Goal: Find specific page/section: Find specific page/section

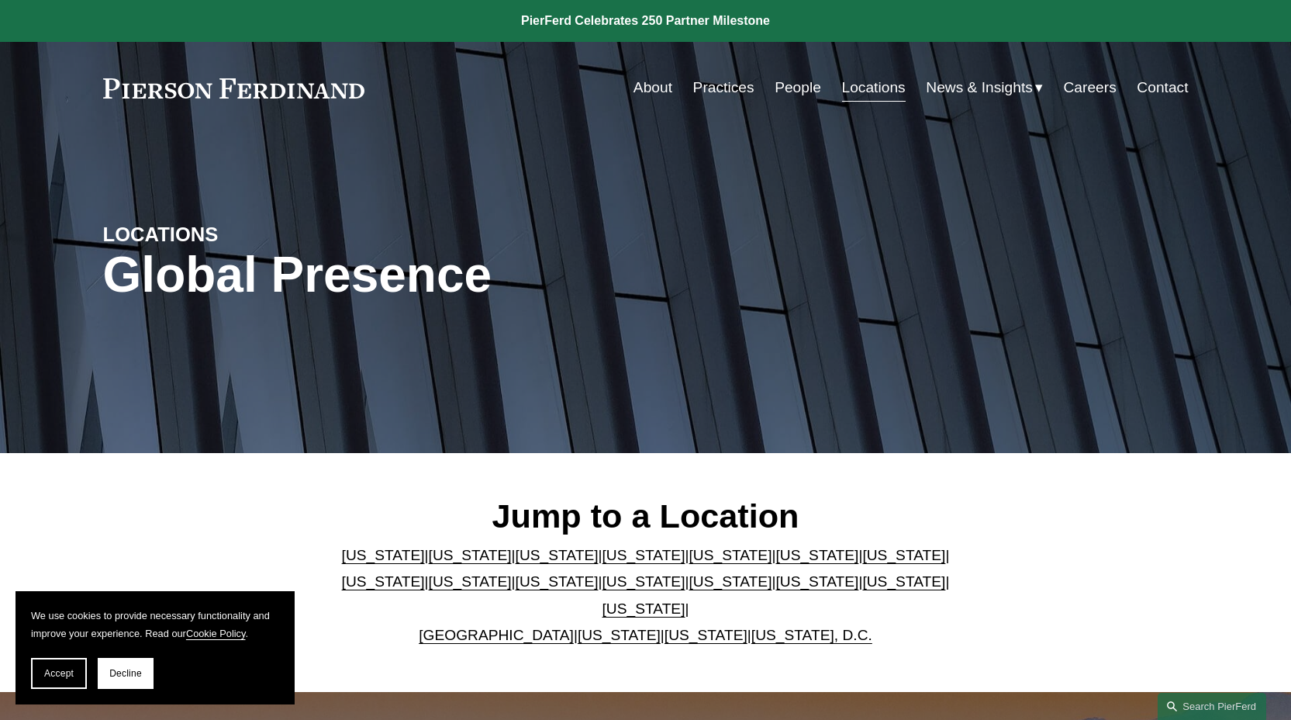
click at [729, 103] on div "Skip to Content About Practices People Locations" at bounding box center [645, 87] width 1291 height 91
click at [728, 87] on link "Practices" at bounding box center [723, 87] width 61 height 29
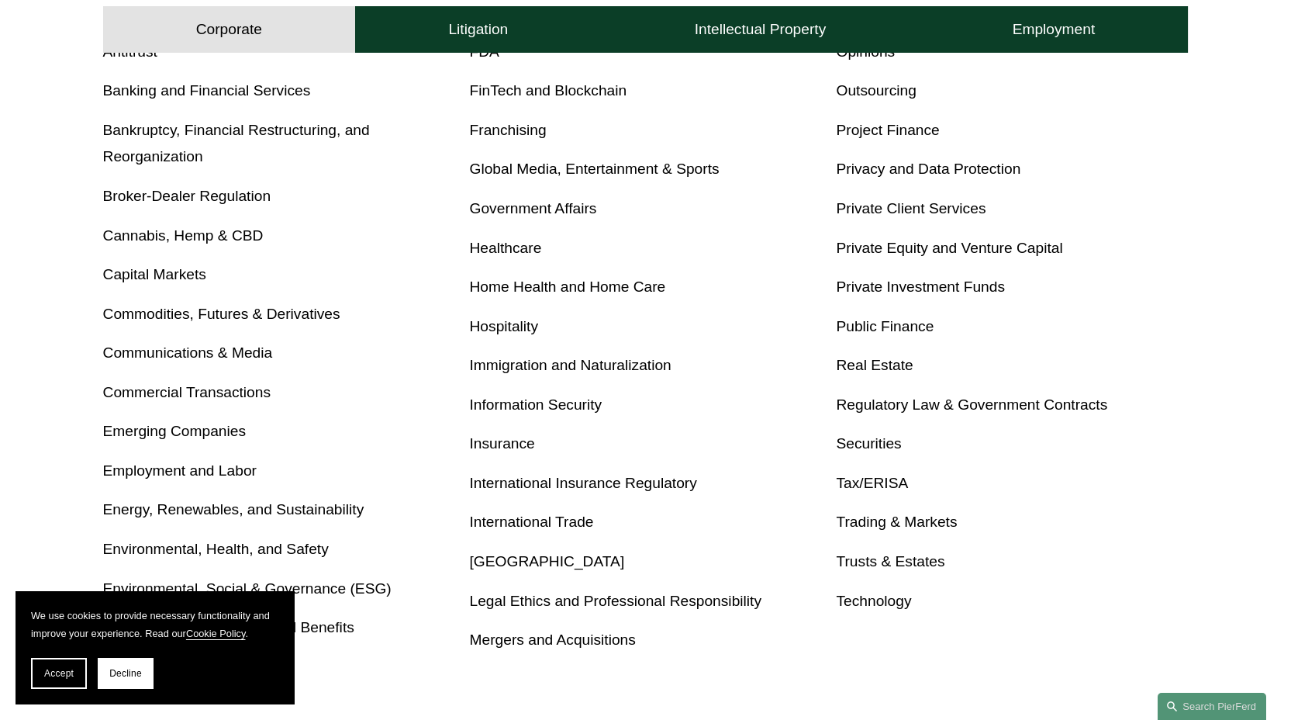
scroll to position [712, 0]
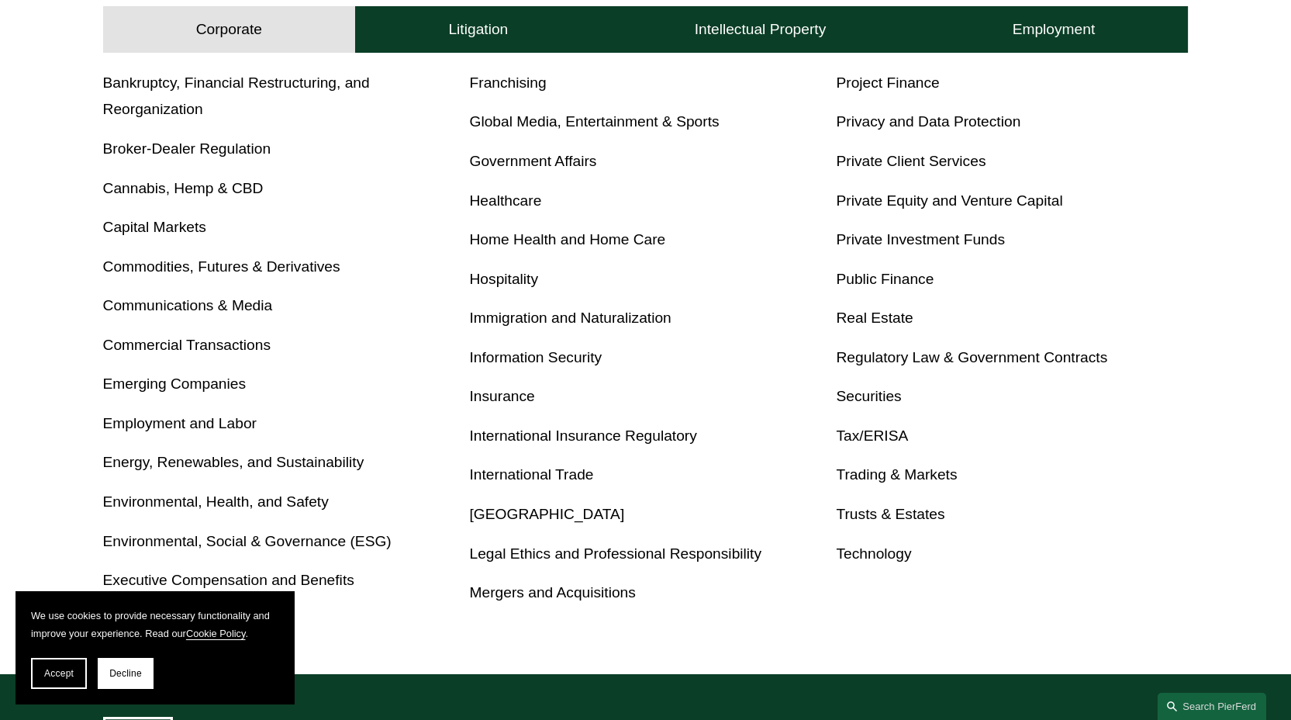
click at [561, 593] on link "Mergers and Acquisitions" at bounding box center [553, 592] width 166 height 16
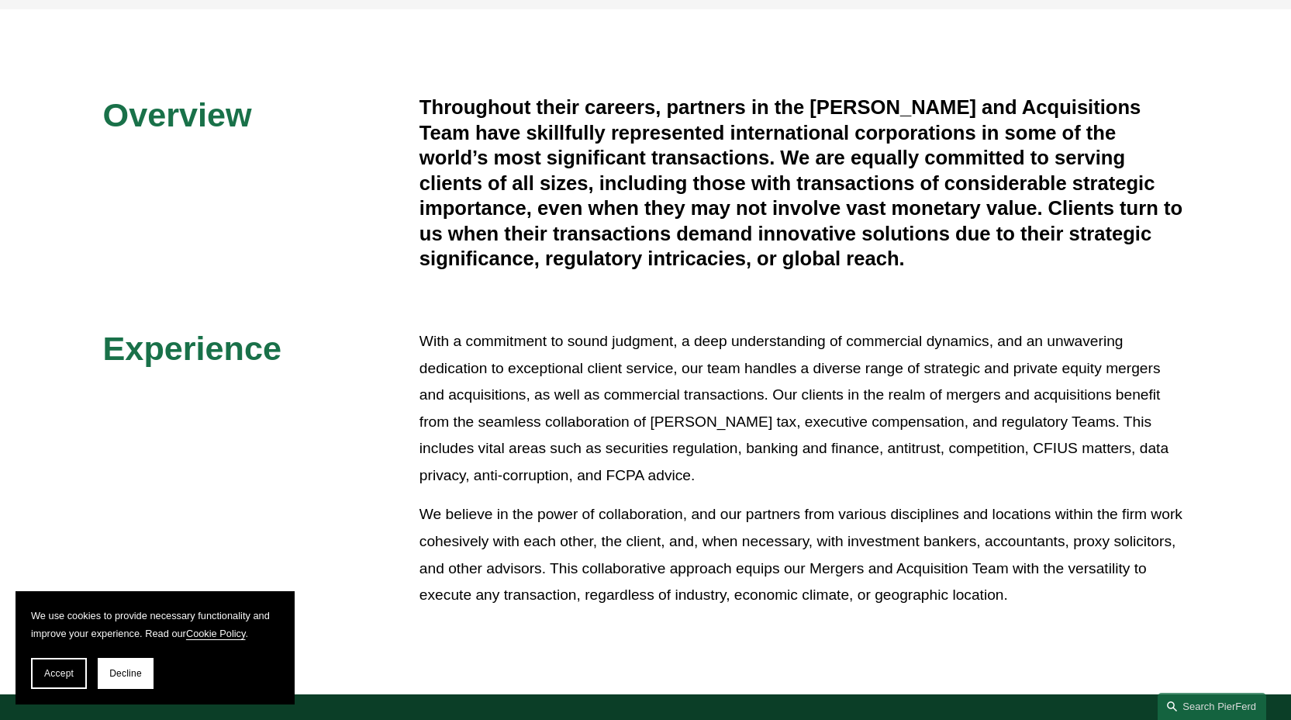
scroll to position [408, 0]
